Goal: Task Accomplishment & Management: Use online tool/utility

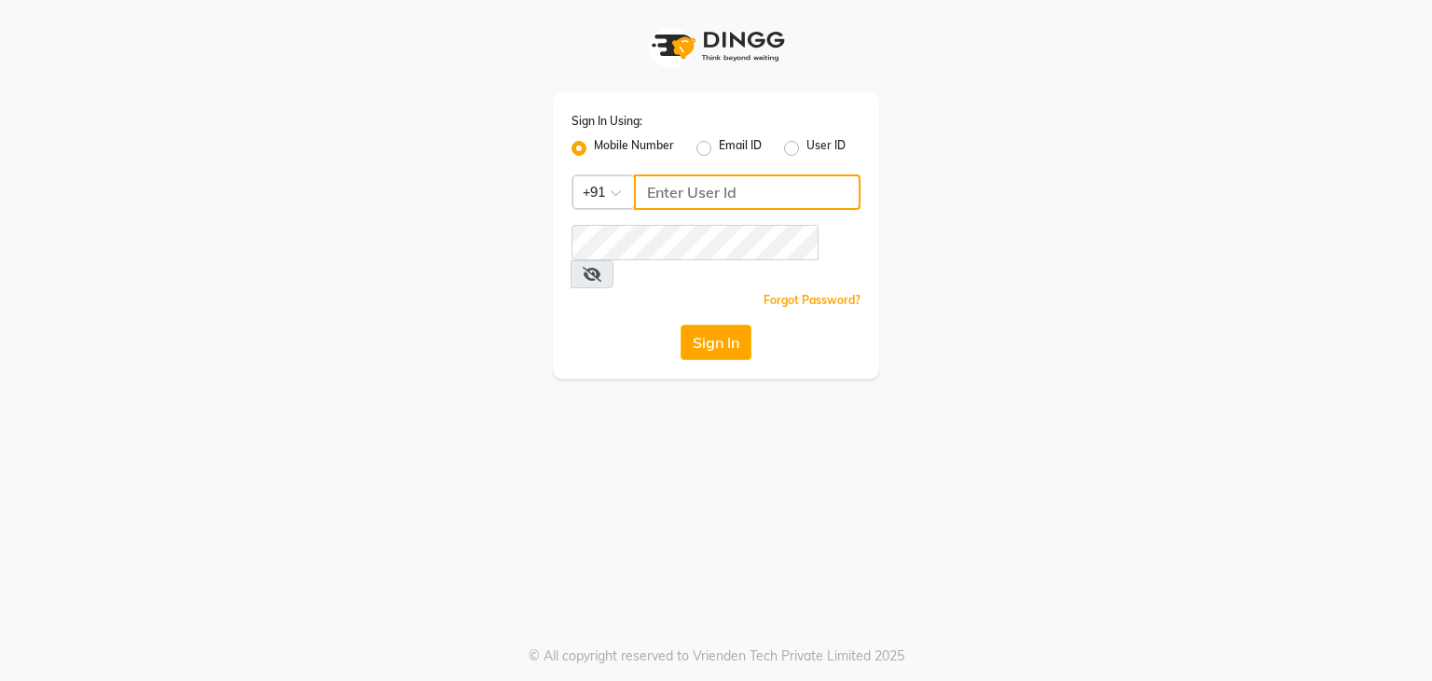
click at [690, 186] on input "Username" at bounding box center [747, 191] width 227 height 35
type input "9861674797"
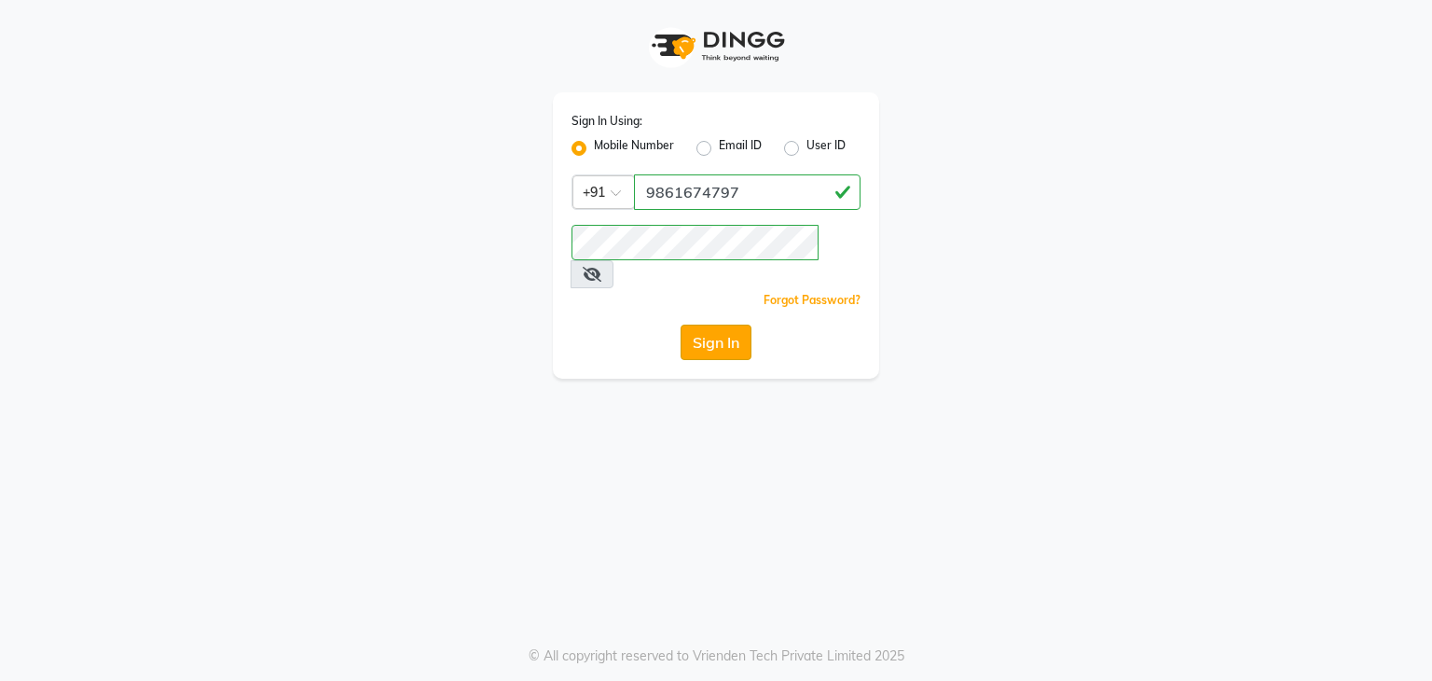
click at [718, 324] on button "Sign In" at bounding box center [716, 341] width 71 height 35
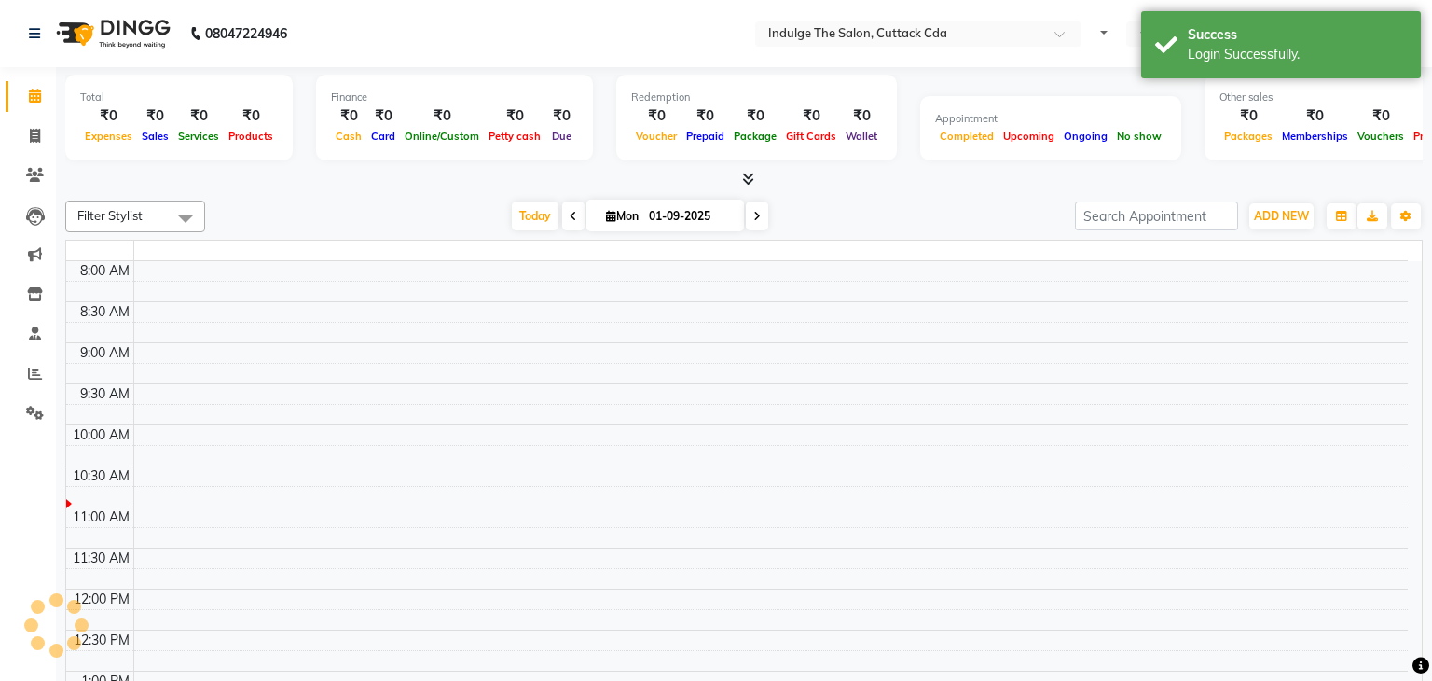
select select "en"
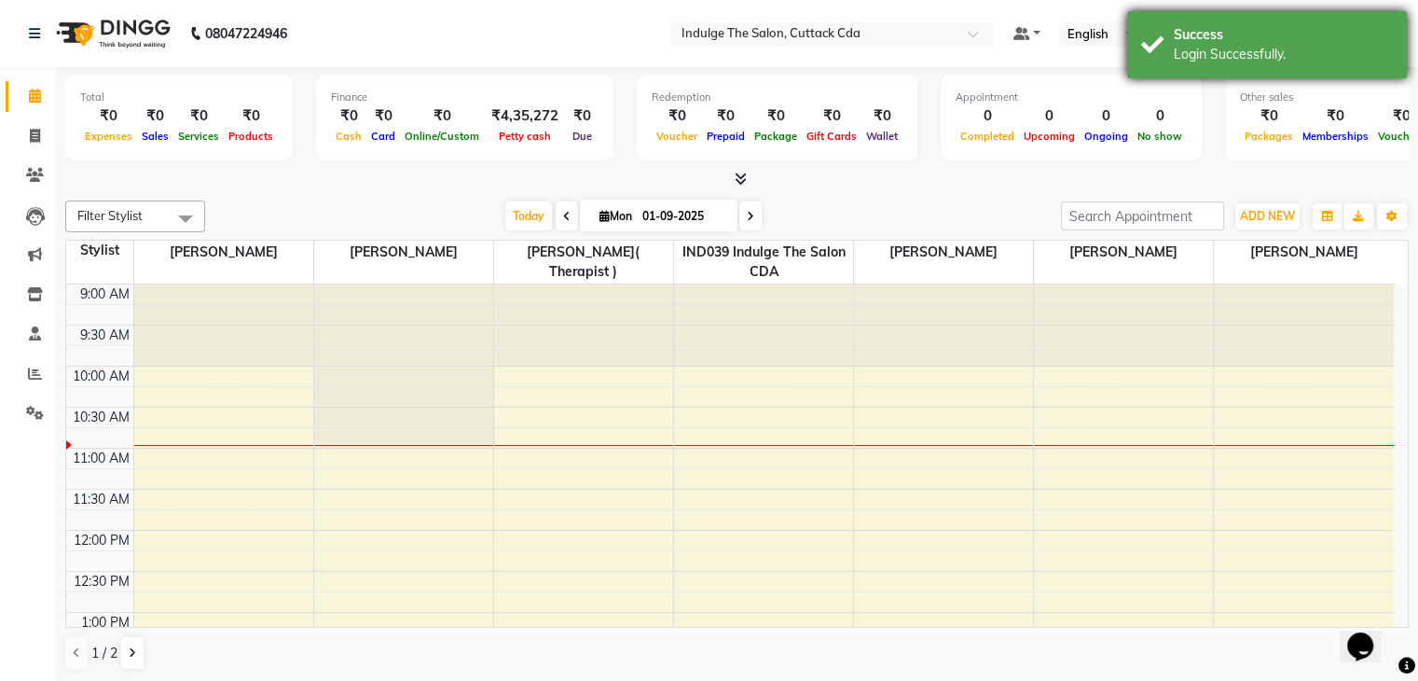
click at [1241, 32] on div "Success" at bounding box center [1283, 35] width 219 height 20
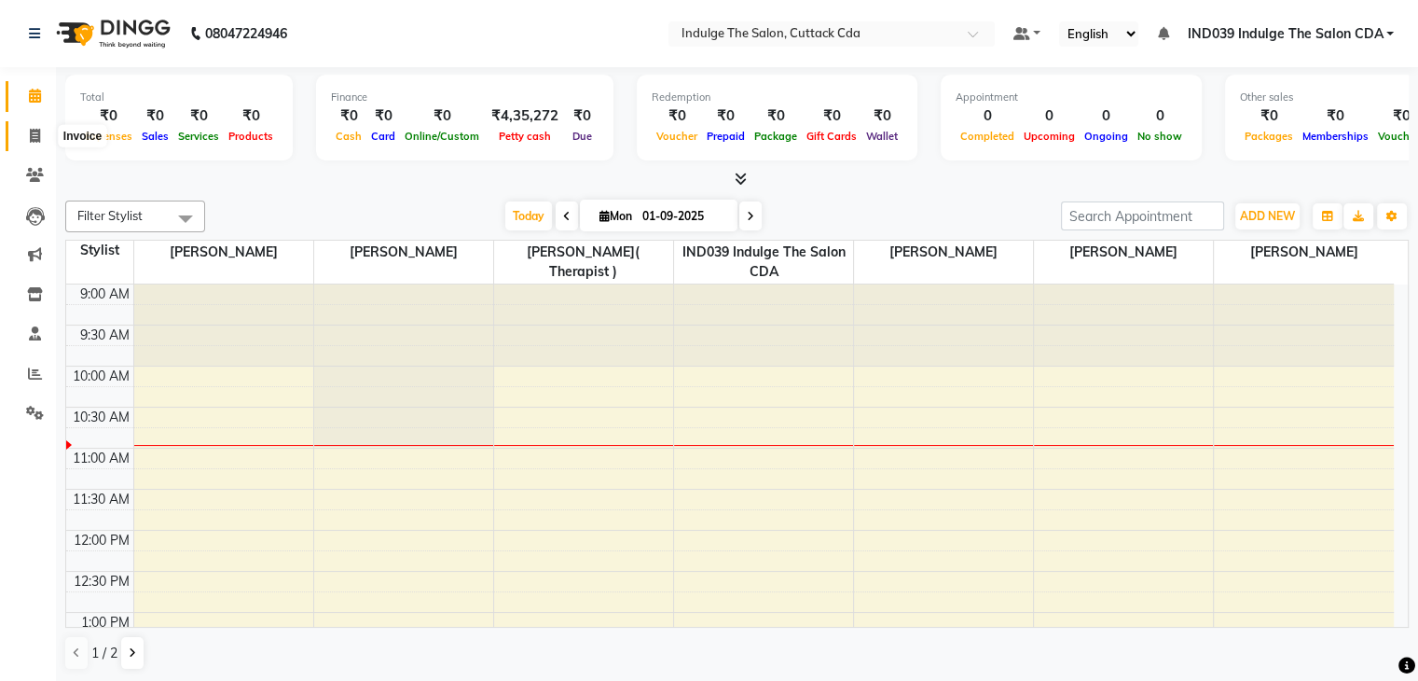
click at [28, 137] on span at bounding box center [35, 136] width 33 height 21
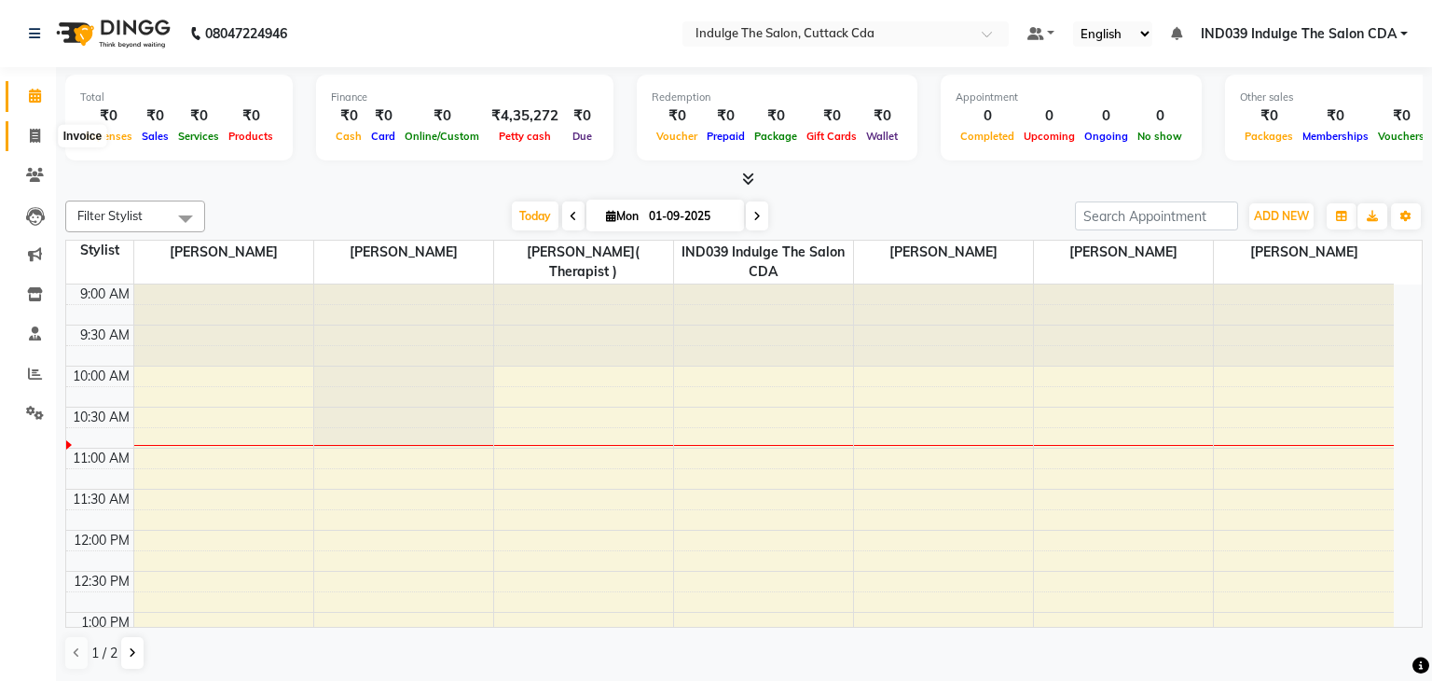
select select "7297"
select select "service"
